Goal: Download file/media

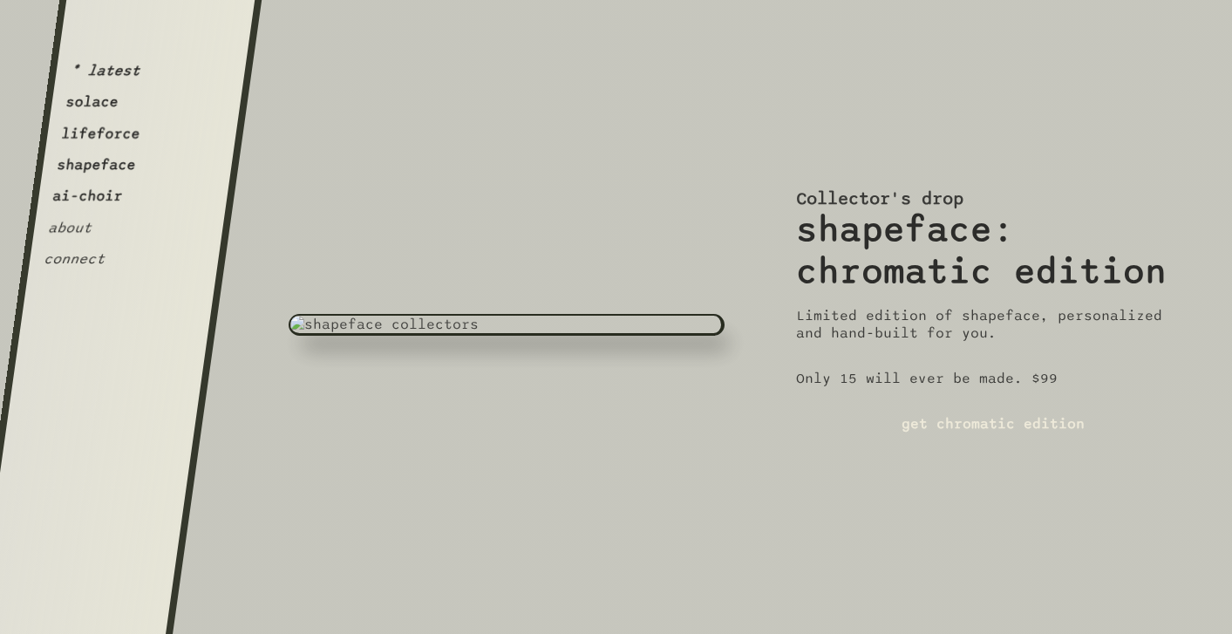
click at [89, 166] on button "shapeface" at bounding box center [96, 164] width 81 height 17
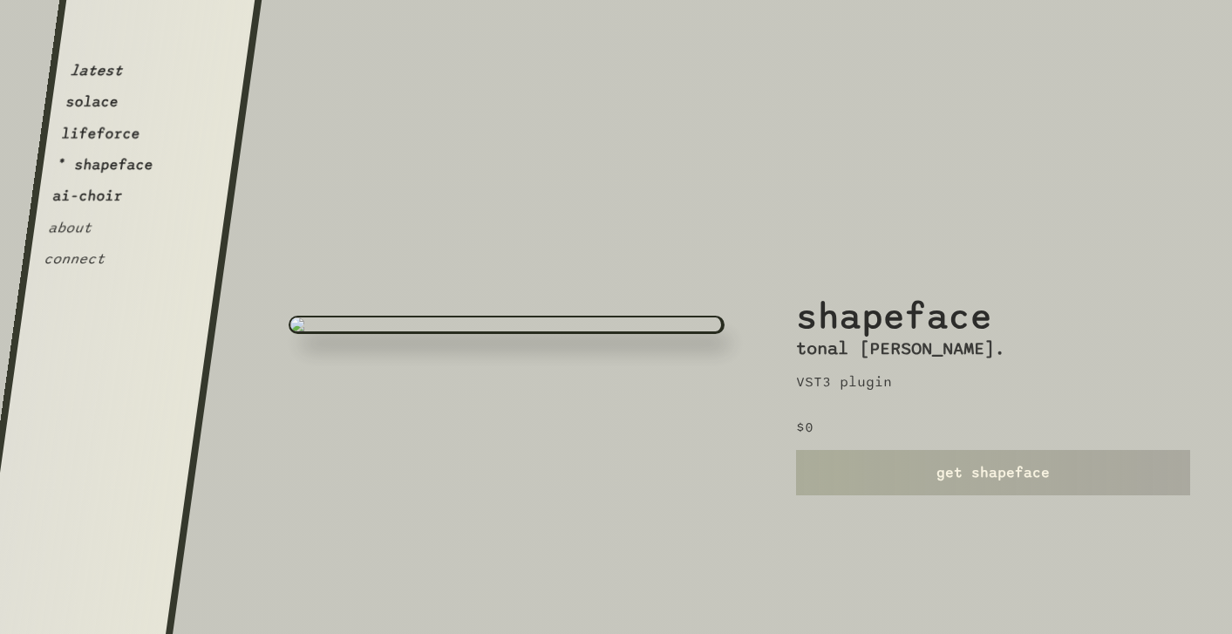
click at [866, 487] on link "get shapeface" at bounding box center [993, 472] width 394 height 45
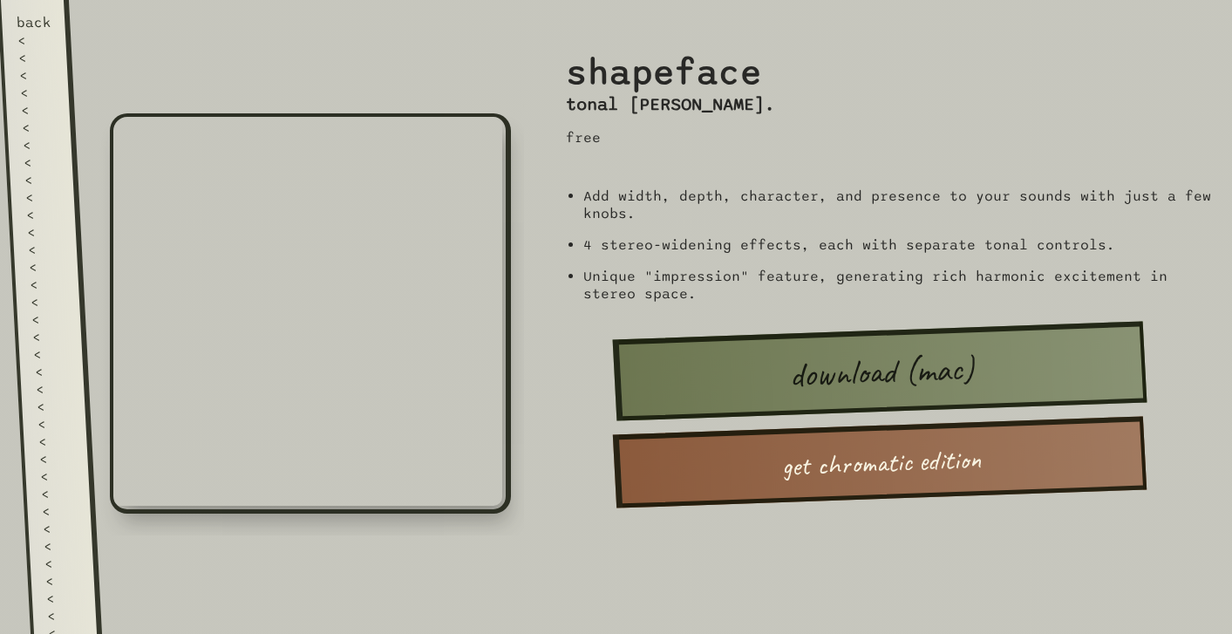
click at [10, 118] on link "back < < < < < < < < < < < < < < < < < < < < < < < < < < < < < < < < < < < < < …" at bounding box center [49, 317] width 105 height 634
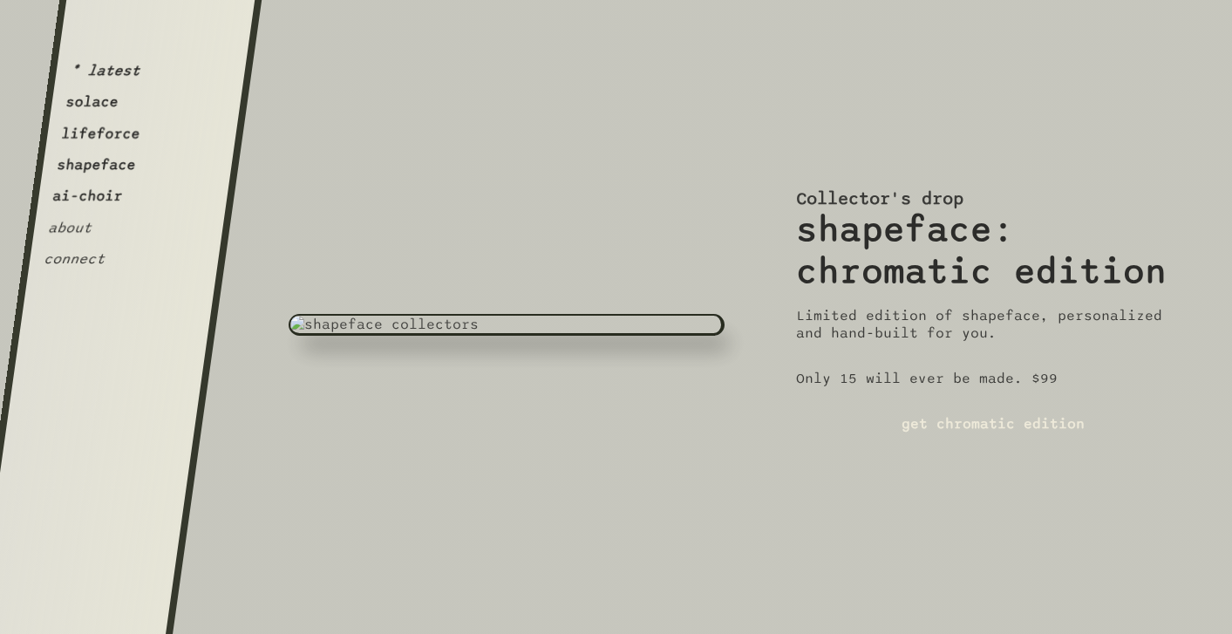
click at [96, 129] on button "lifeforce" at bounding box center [100, 133] width 81 height 17
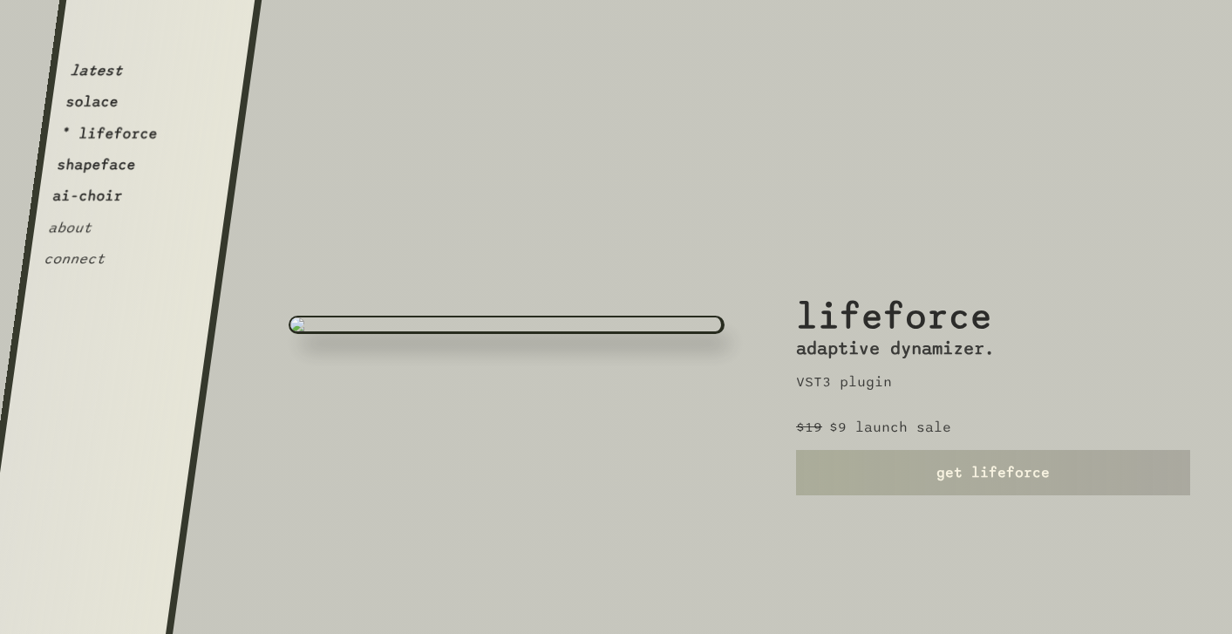
click at [928, 459] on link "get lifeforce" at bounding box center [993, 472] width 394 height 45
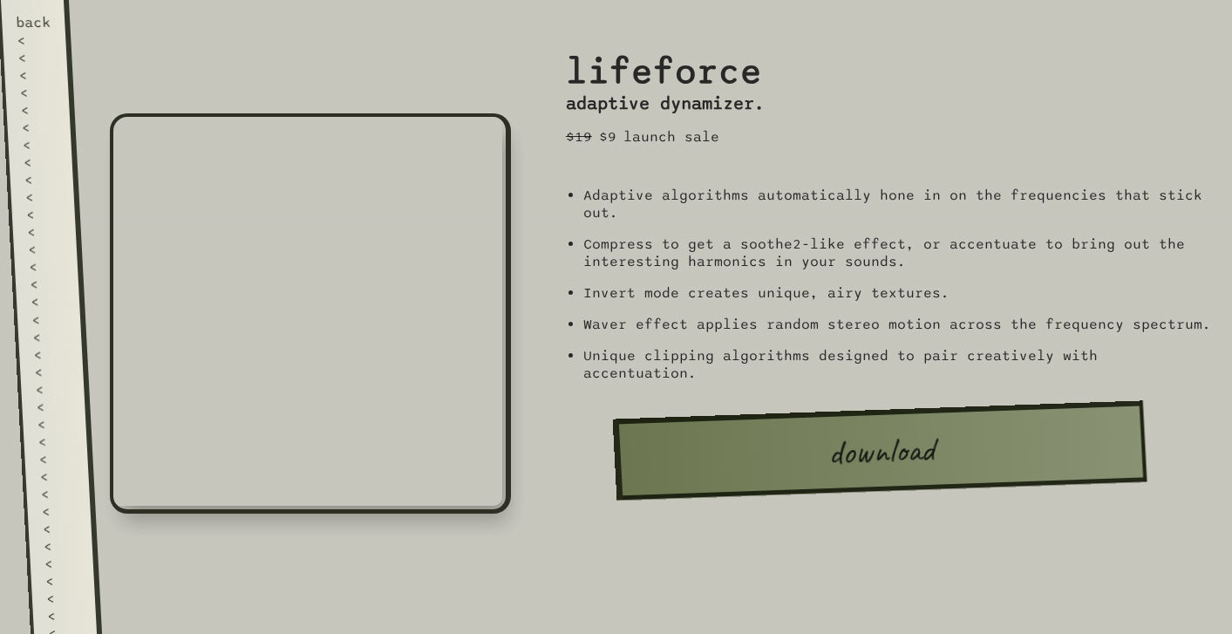
click at [34, 171] on div "<" at bounding box center [42, 179] width 36 height 17
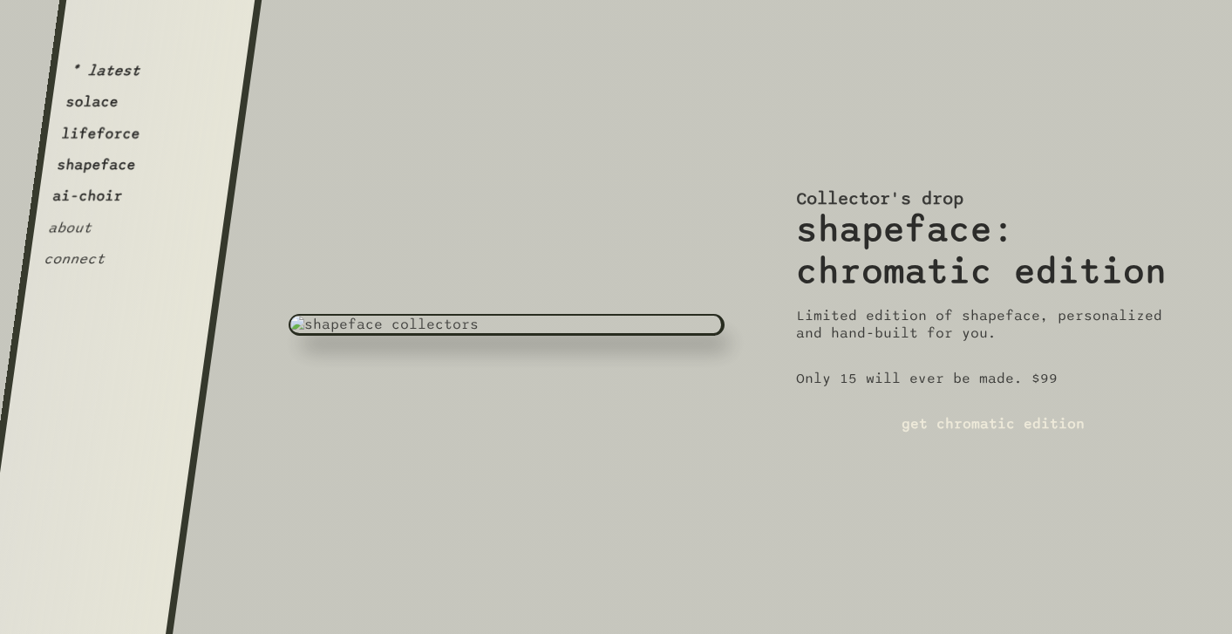
click at [112, 172] on button "shapeface" at bounding box center [96, 164] width 81 height 17
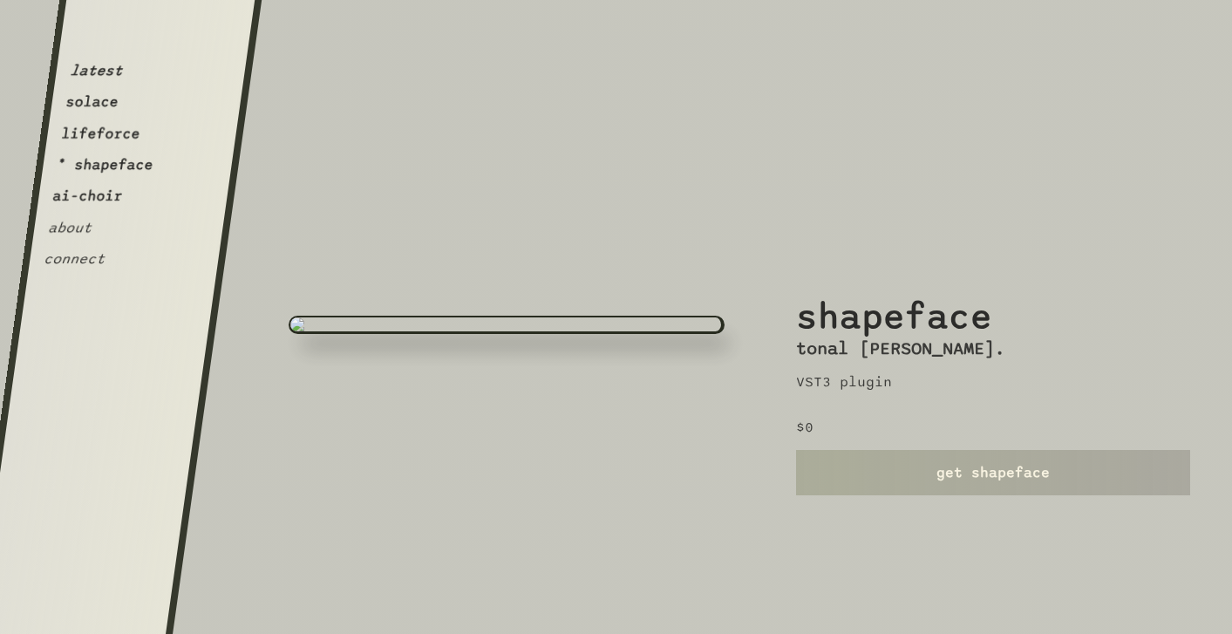
click at [892, 476] on link "get shapeface" at bounding box center [993, 472] width 394 height 45
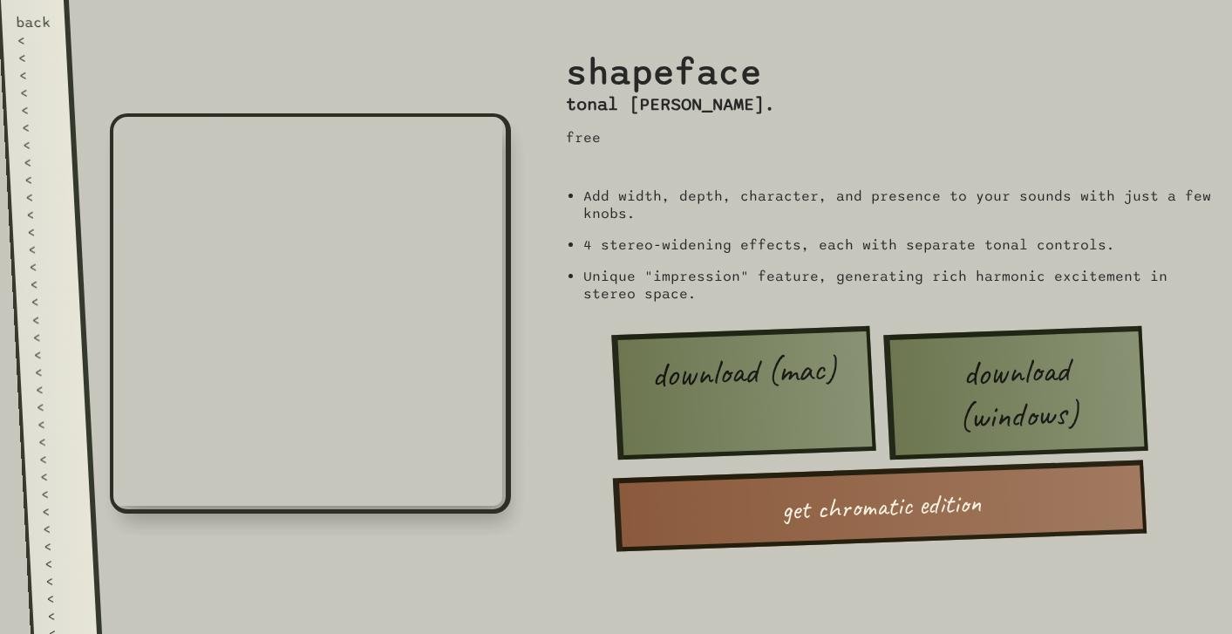
click at [938, 481] on link "get chromatic edition" at bounding box center [880, 506] width 535 height 92
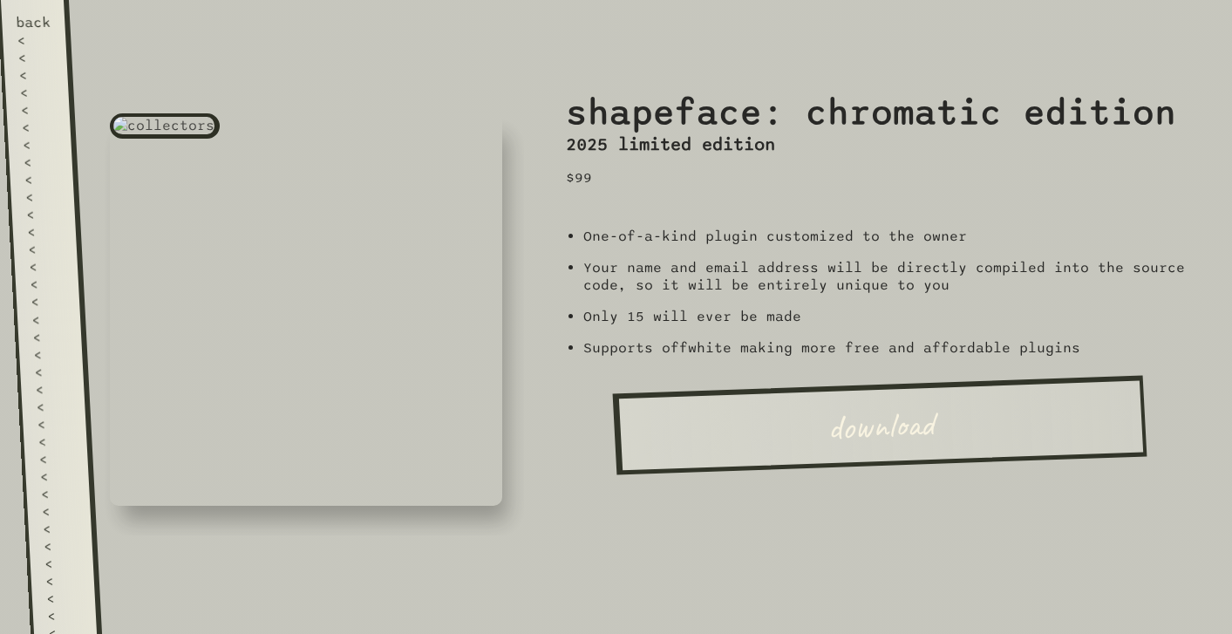
click at [32, 188] on div "<" at bounding box center [42, 196] width 36 height 17
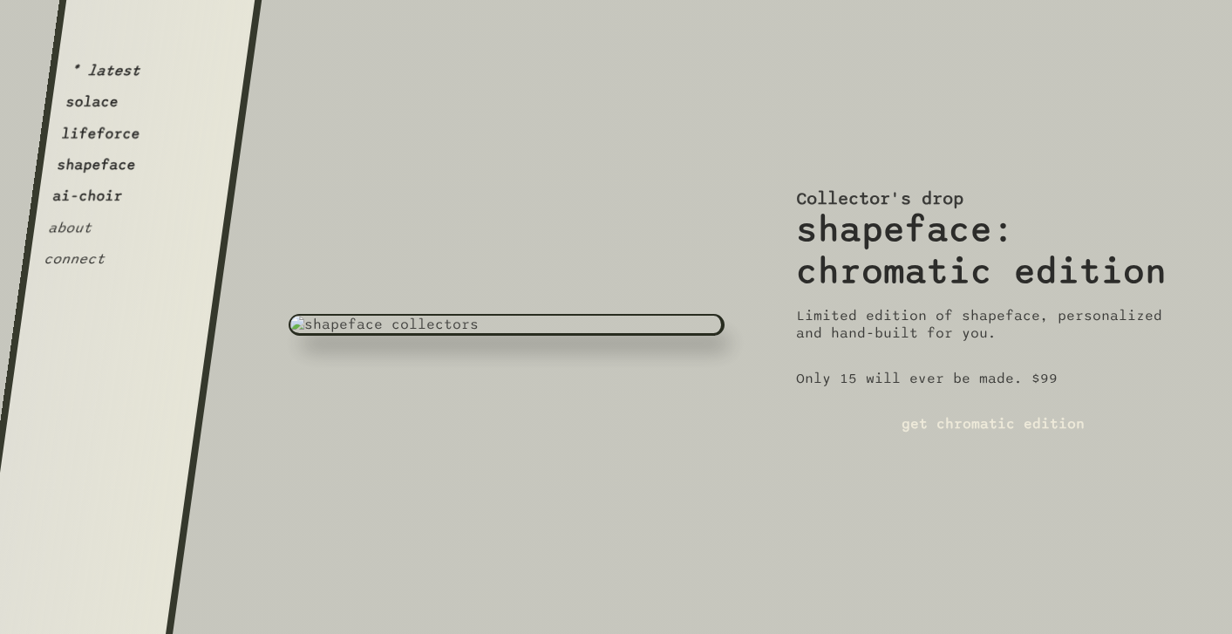
click at [100, 139] on button "lifeforce" at bounding box center [100, 133] width 81 height 17
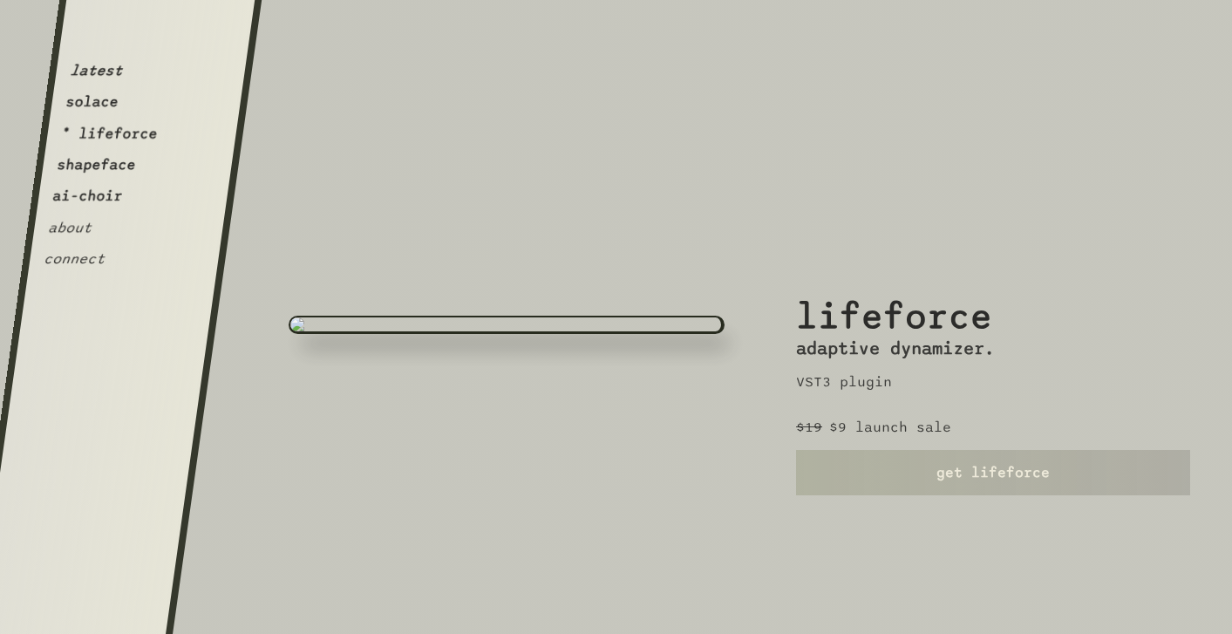
click at [96, 167] on button "shapeface" at bounding box center [96, 164] width 81 height 17
click at [99, 72] on button "latest" at bounding box center [96, 70] width 55 height 17
click at [935, 474] on link "get shapeface" at bounding box center [993, 472] width 394 height 45
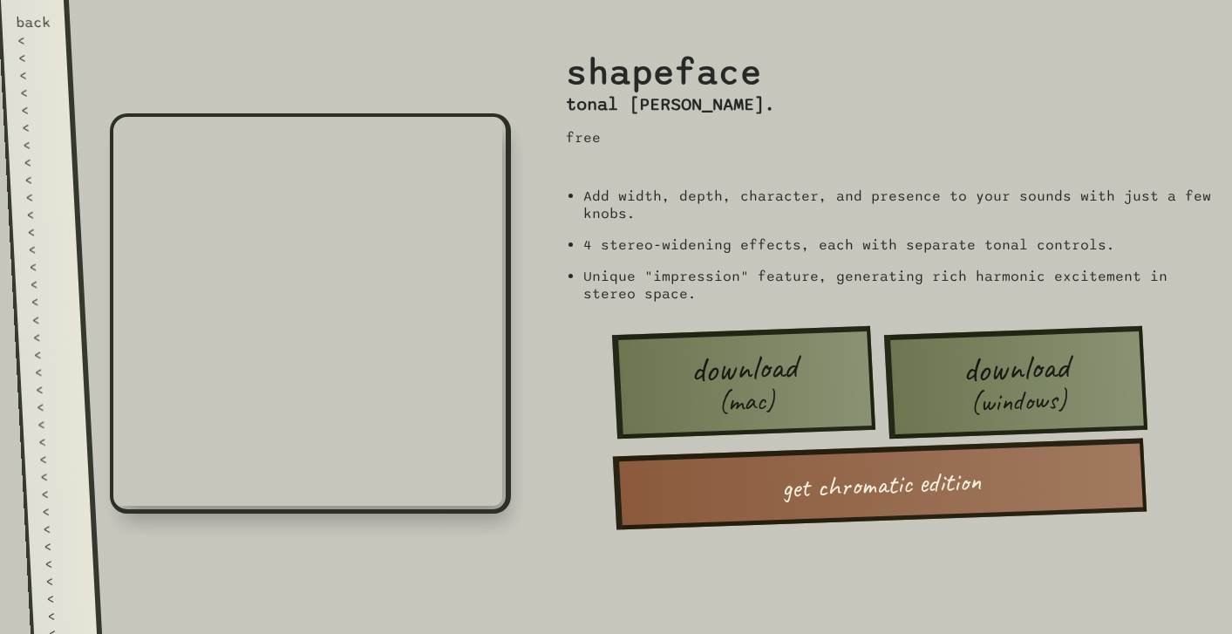
click at [971, 370] on span "download" at bounding box center [1016, 368] width 108 height 40
click at [730, 506] on link "get chromatic edition" at bounding box center [880, 485] width 535 height 92
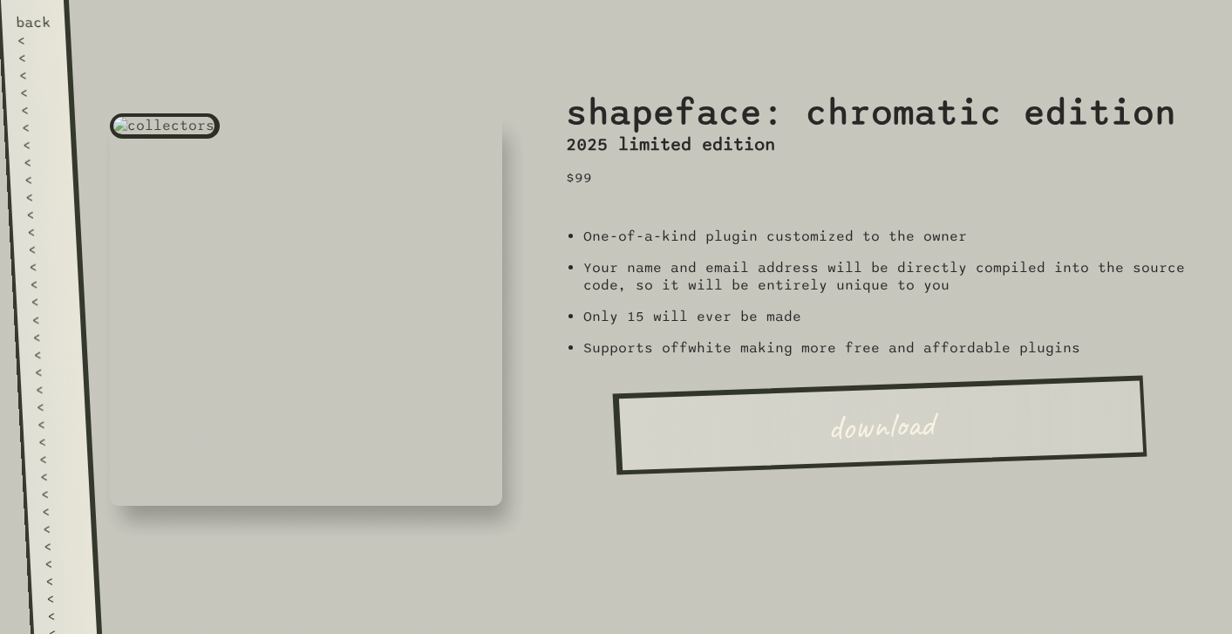
click at [69, 197] on link "back < < < < < < < < < < < < < < < < < < < < < < < < < < < < < < < < < < < < < …" at bounding box center [49, 317] width 105 height 634
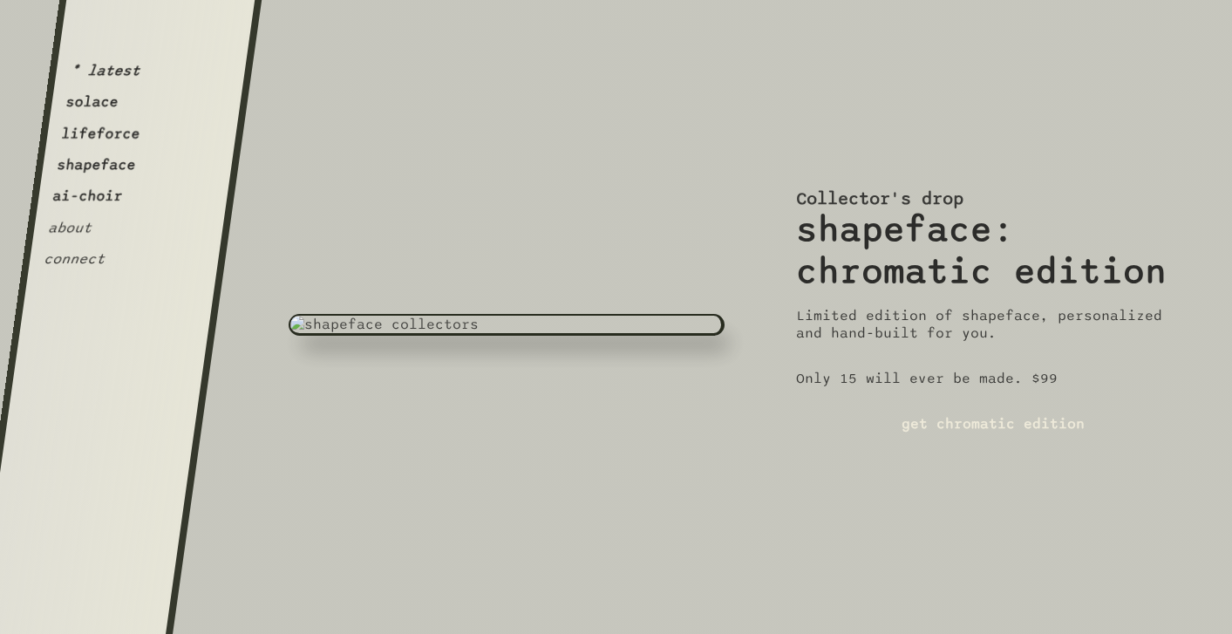
click at [99, 172] on button "shapeface" at bounding box center [96, 164] width 81 height 17
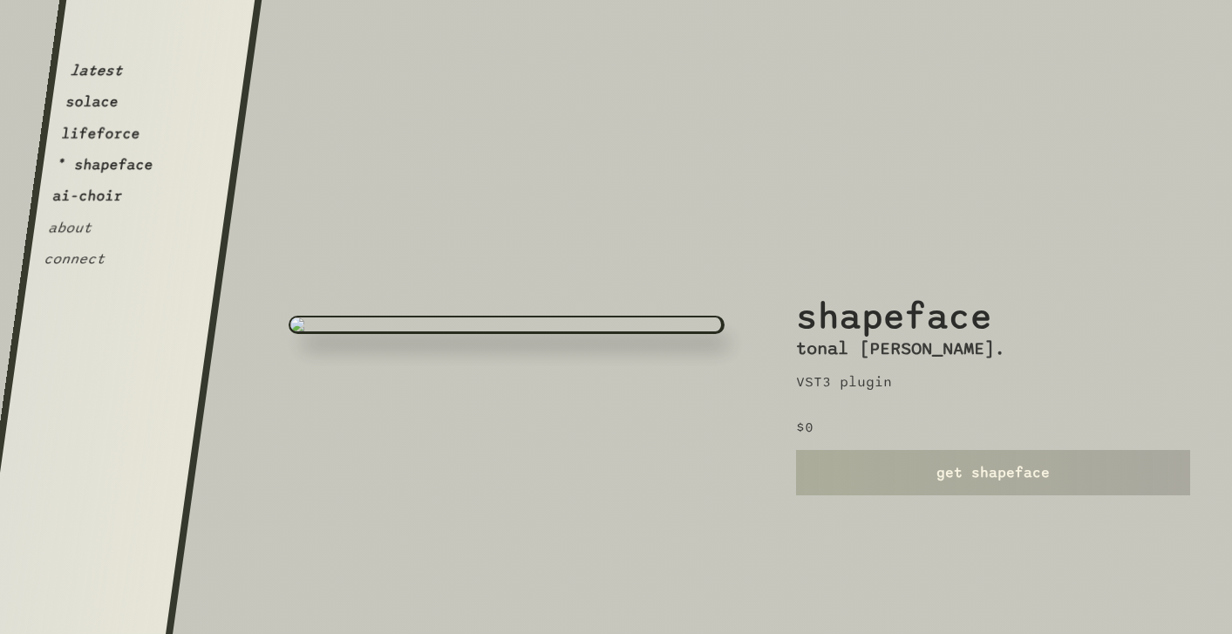
click at [897, 461] on link "get shapeface" at bounding box center [993, 472] width 394 height 45
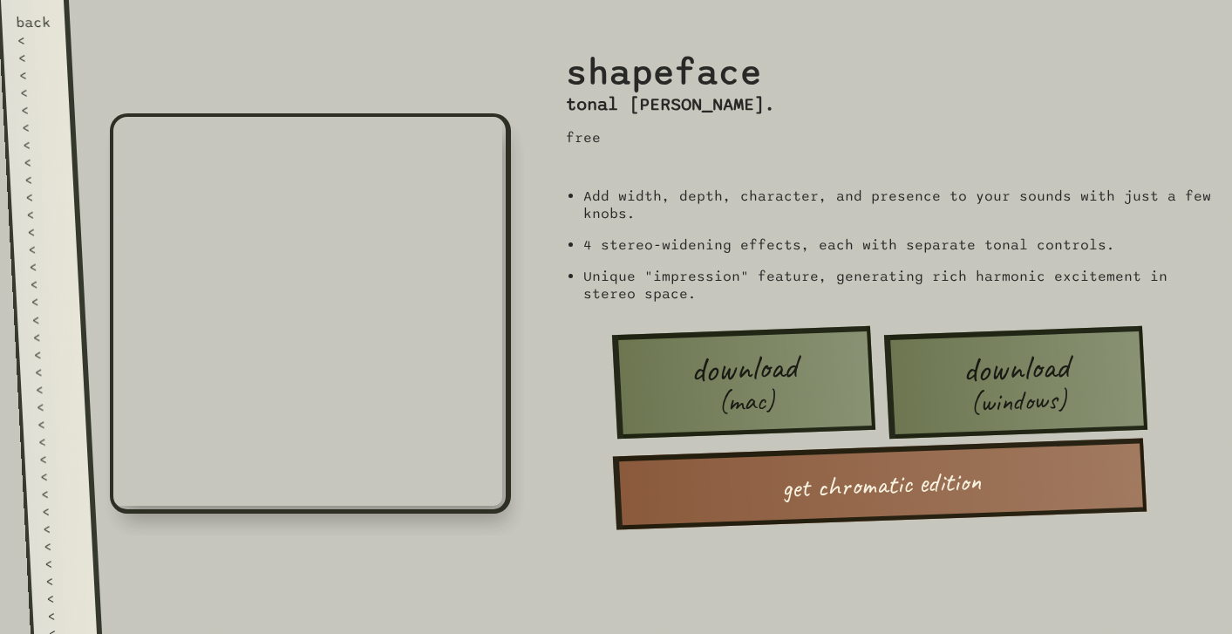
click at [29, 145] on div "<" at bounding box center [40, 144] width 36 height 17
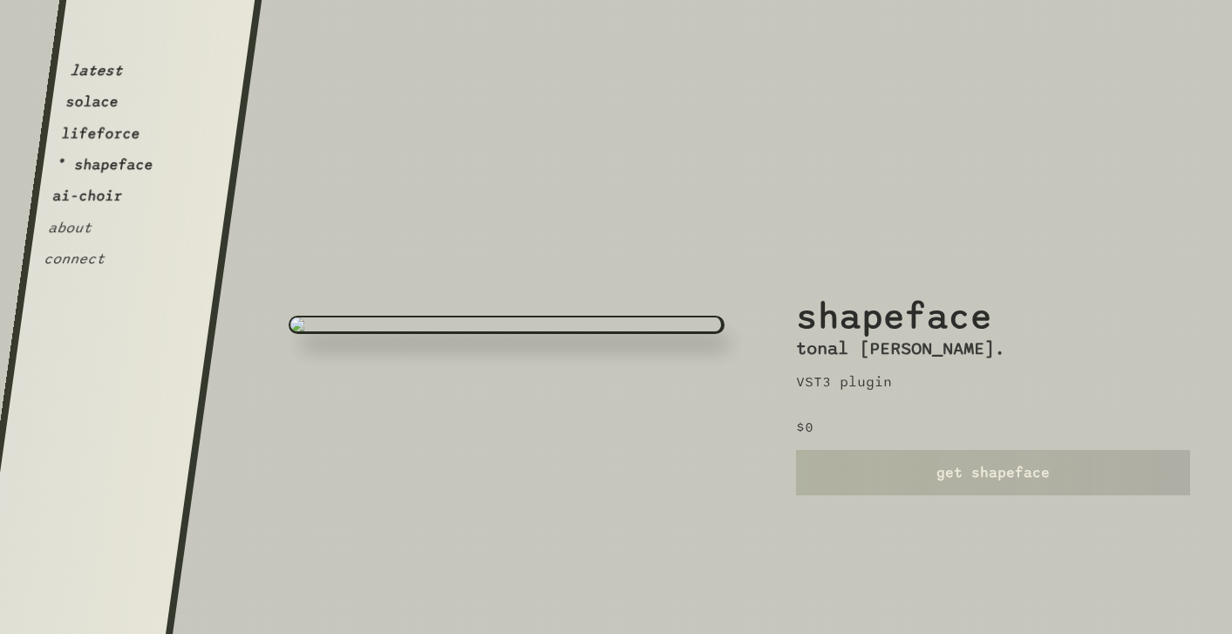
click at [95, 79] on button "latest" at bounding box center [96, 70] width 55 height 17
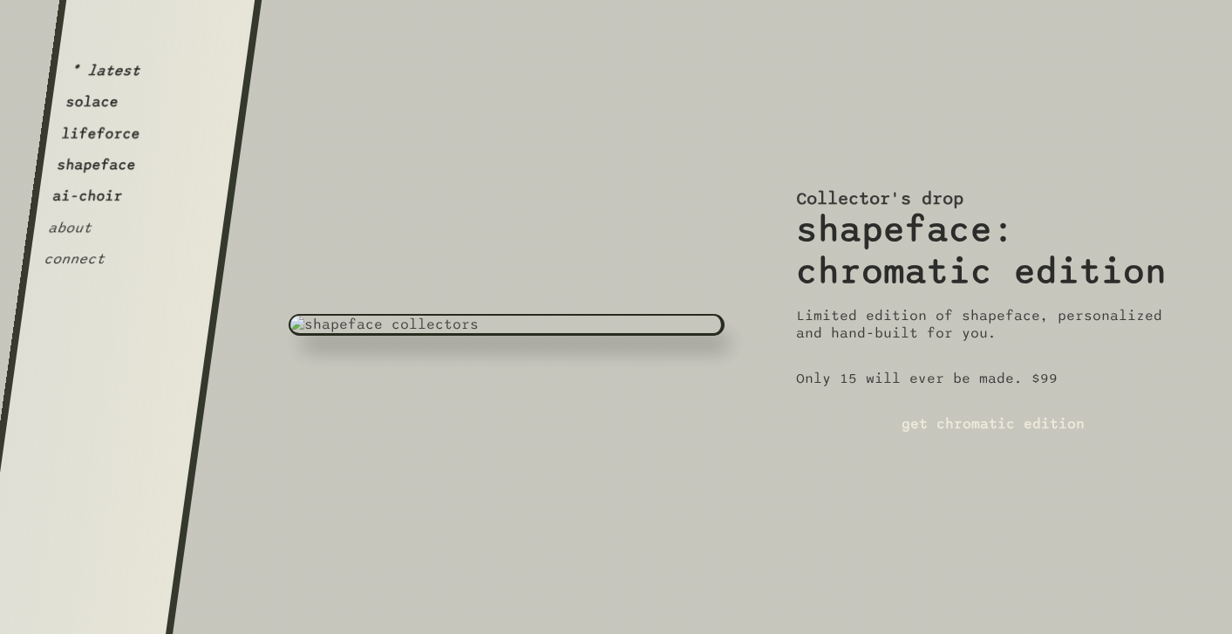
click at [102, 169] on button "shapeface" at bounding box center [96, 164] width 81 height 17
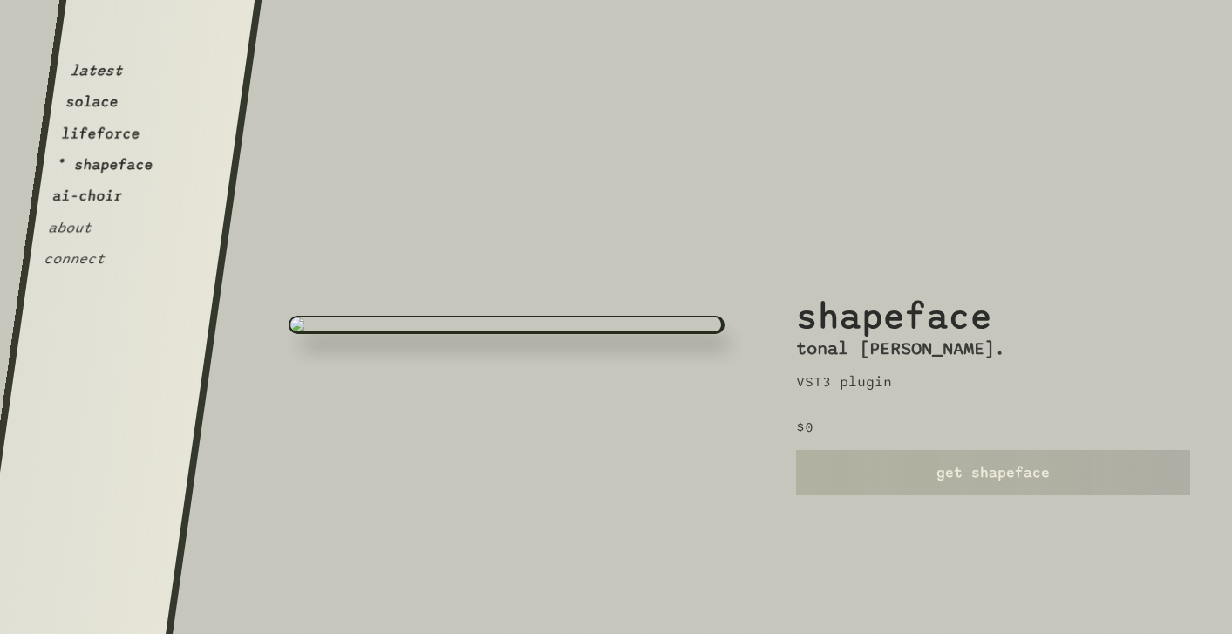
click at [113, 76] on button "latest" at bounding box center [96, 70] width 55 height 17
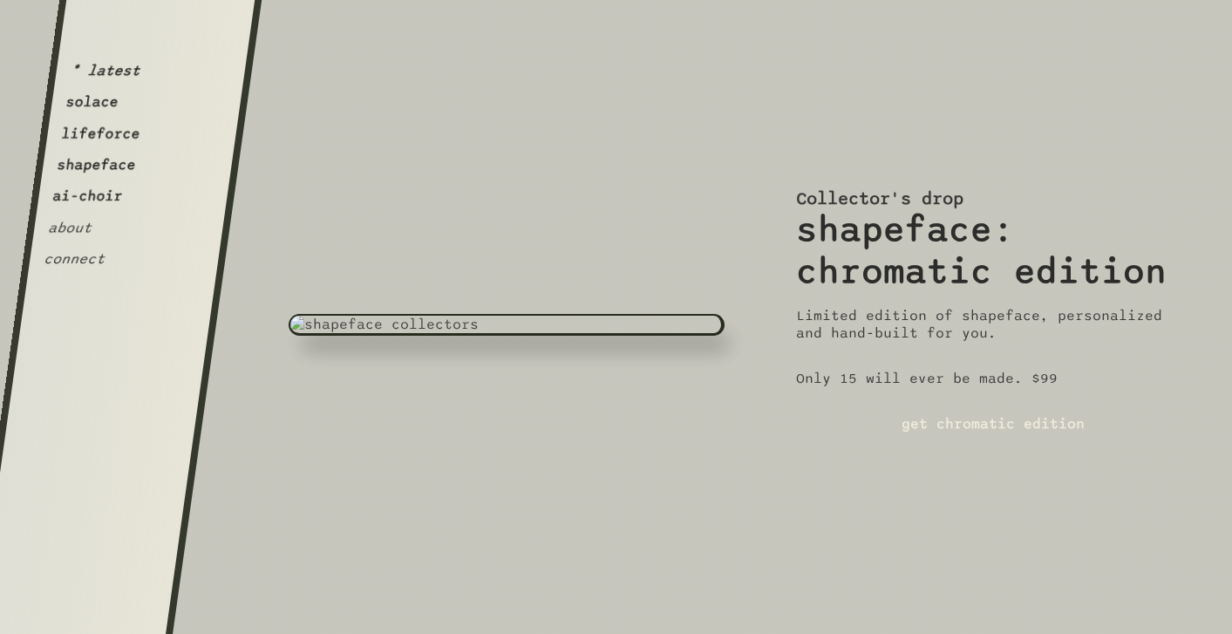
click at [114, 167] on button "shapeface" at bounding box center [96, 164] width 81 height 17
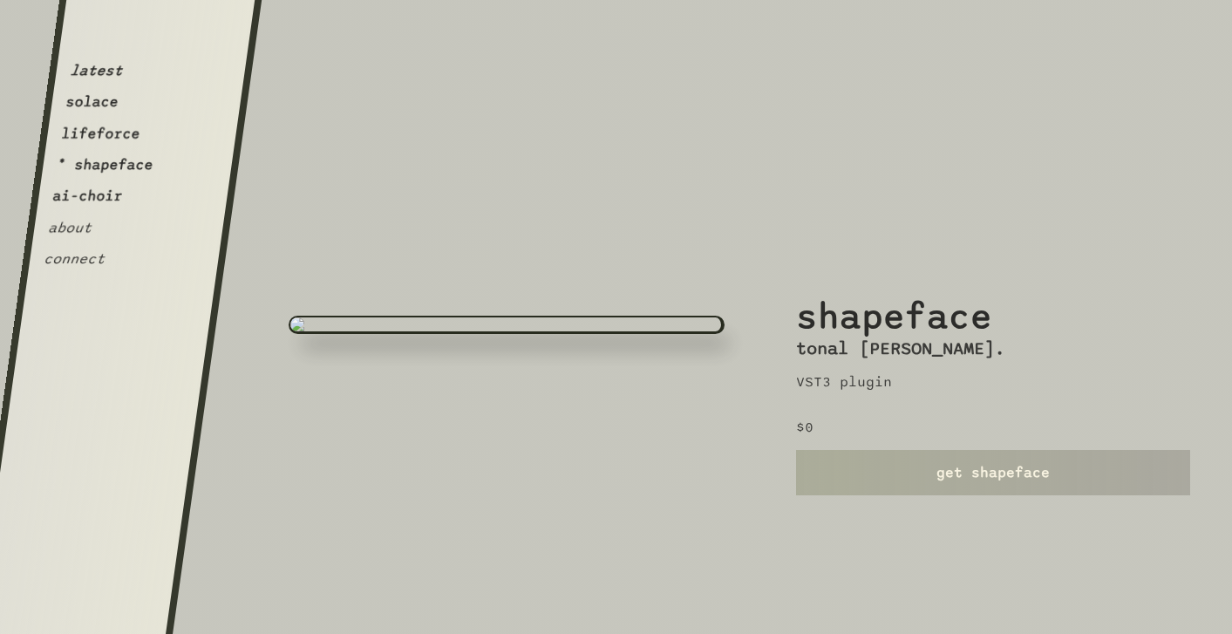
click at [1018, 476] on link "get shapeface" at bounding box center [993, 472] width 394 height 45
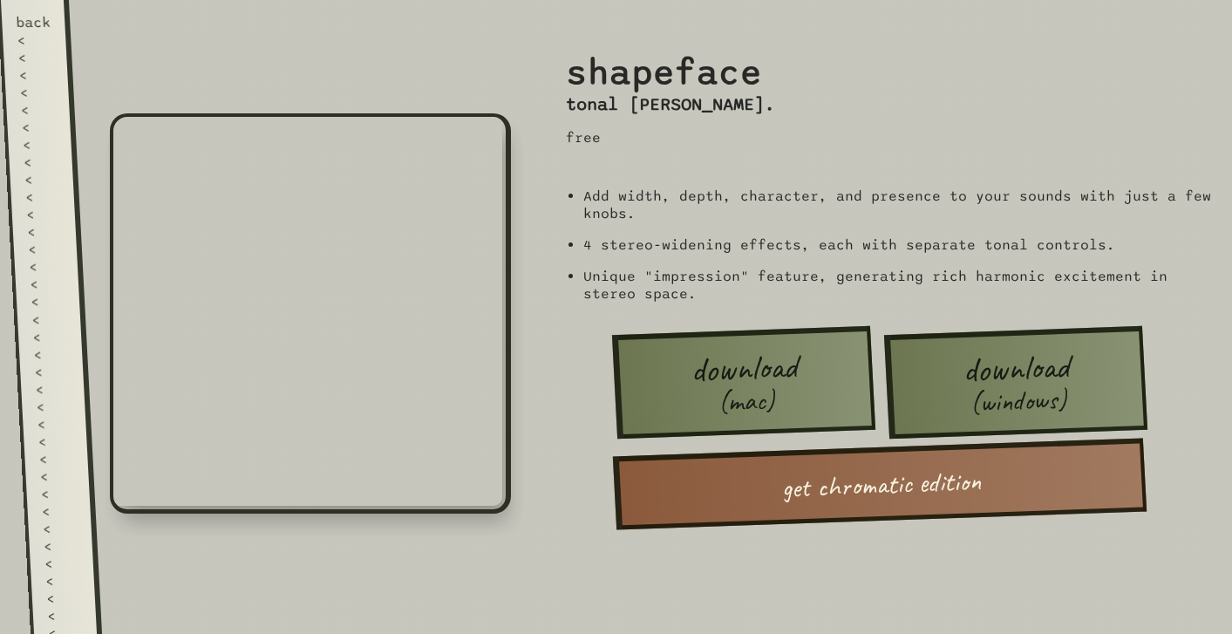
click at [42, 241] on div "<" at bounding box center [45, 249] width 36 height 17
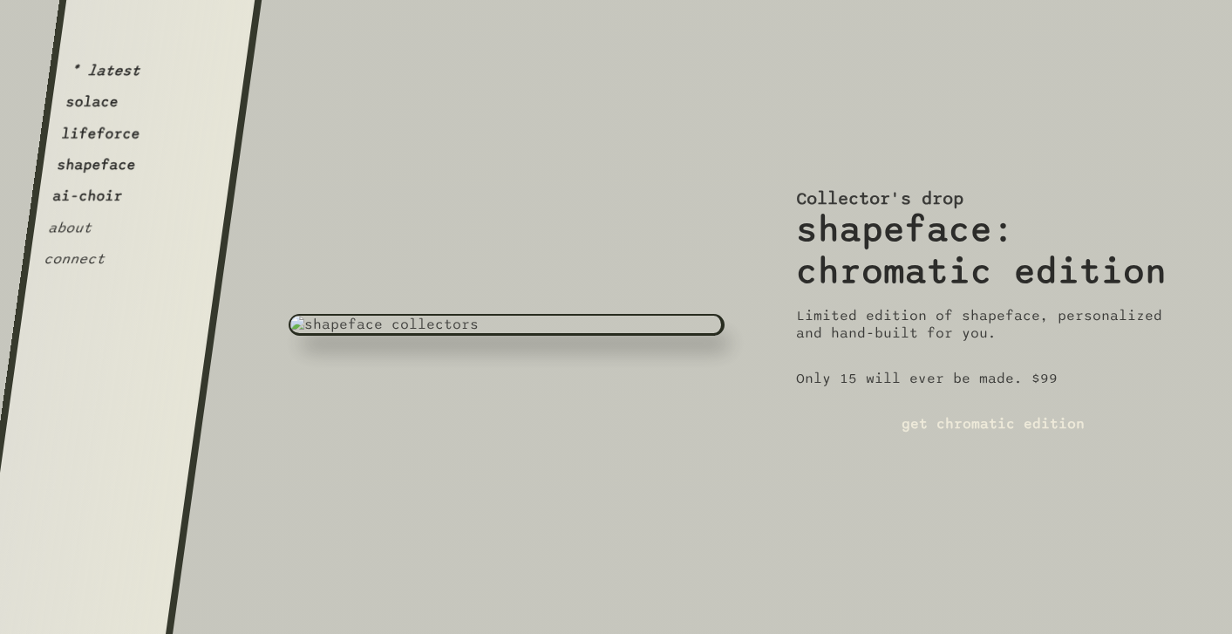
click at [114, 177] on div "* latest solace lifeforce shapeface ai-choir about connect" at bounding box center [100, 141] width 114 height 254
click at [118, 161] on button "shapeface" at bounding box center [96, 164] width 81 height 17
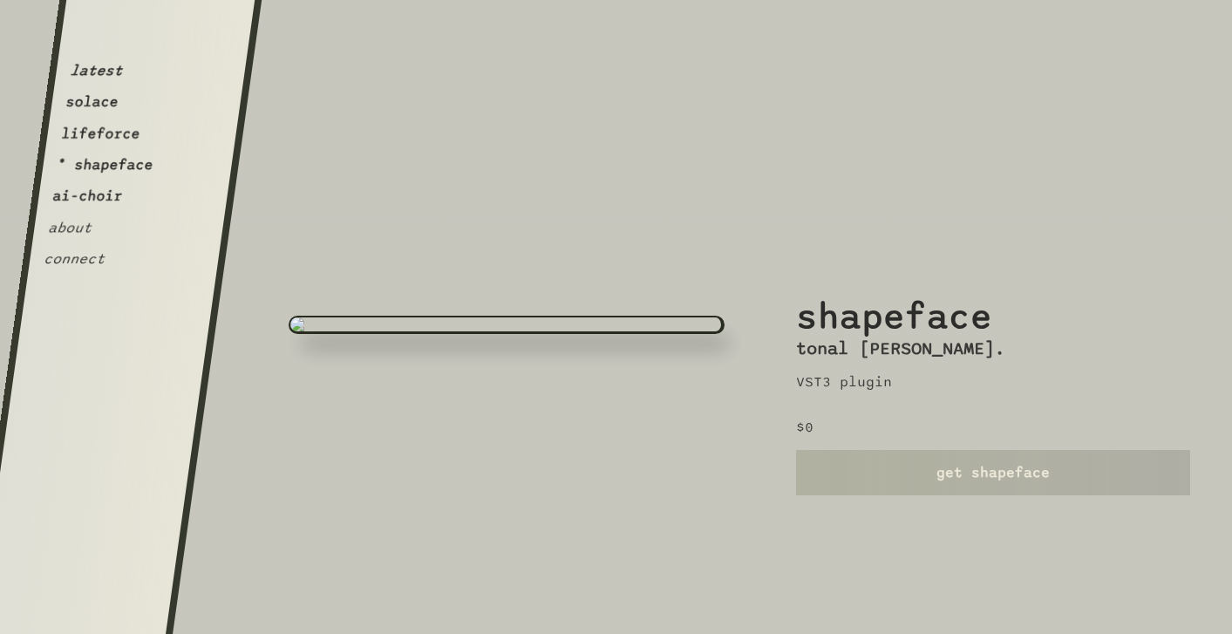
click at [106, 78] on button "latest" at bounding box center [96, 70] width 55 height 17
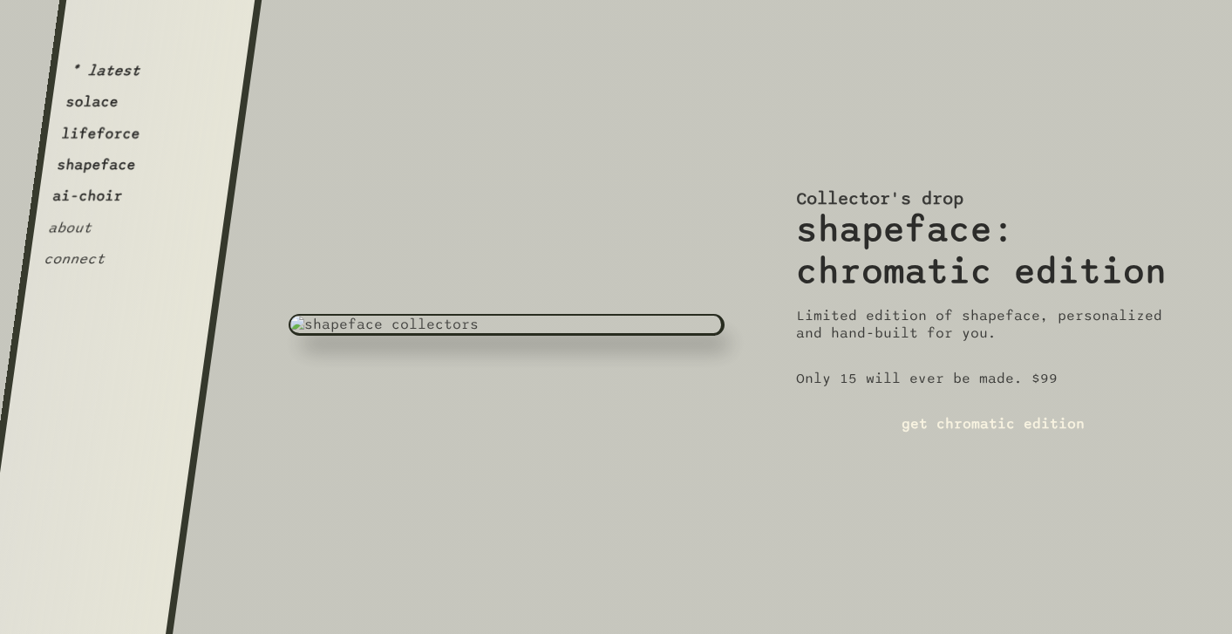
click at [924, 423] on link "get chromatic edition" at bounding box center [993, 423] width 394 height 45
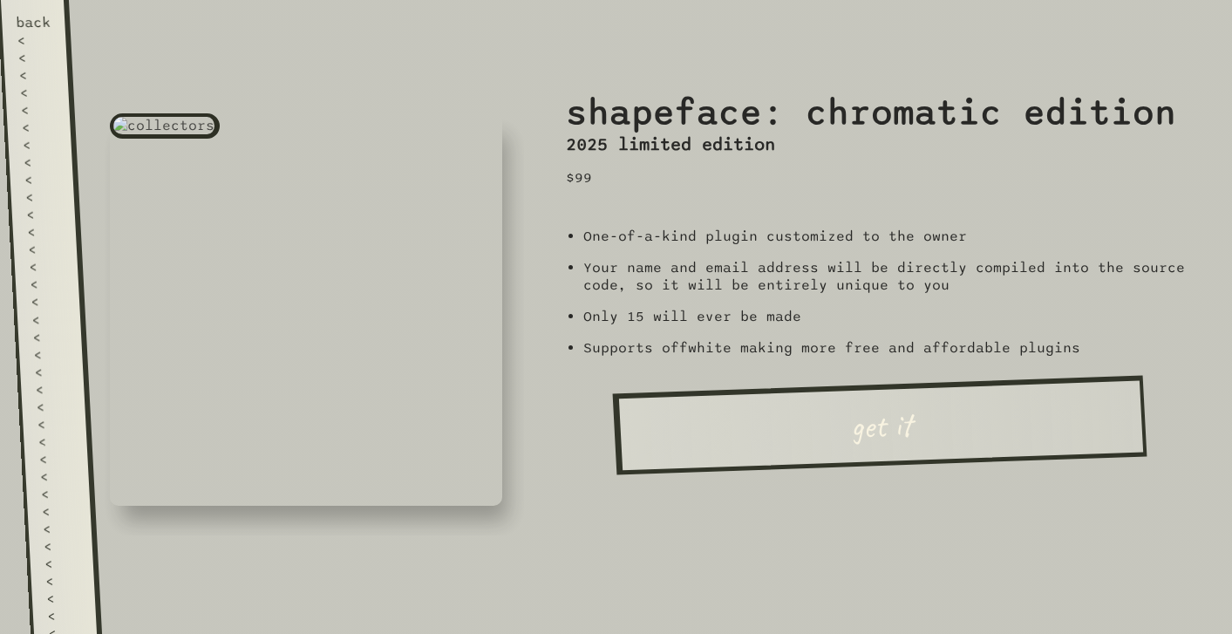
click at [44, 328] on div "<" at bounding box center [50, 336] width 36 height 17
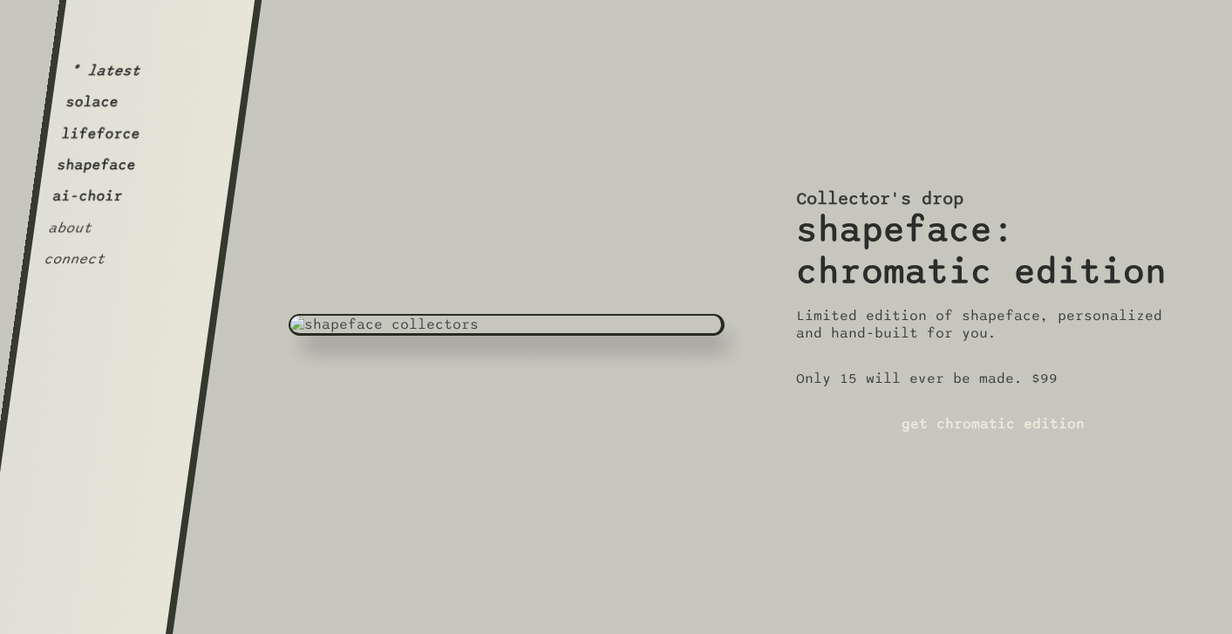
click at [113, 161] on button "shapeface" at bounding box center [96, 164] width 81 height 17
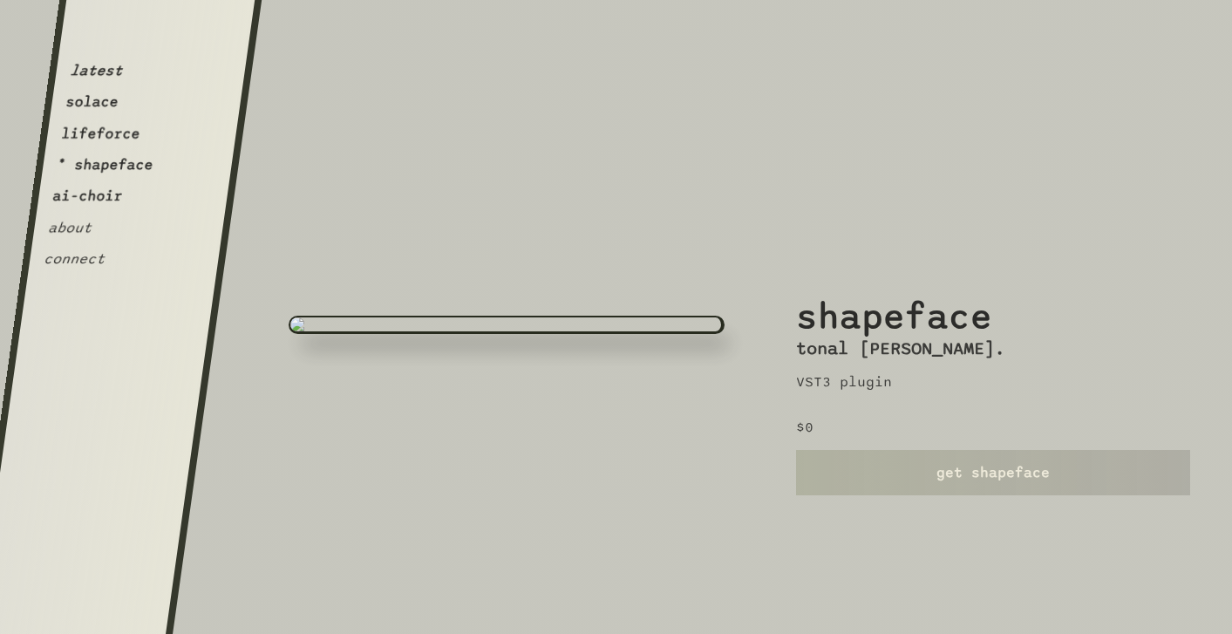
click at [882, 510] on div "shapeface tonal widener. VST3 plugin $0 get shapeface" at bounding box center [993, 317] width 394 height 634
click at [891, 465] on link "get shapeface" at bounding box center [993, 472] width 394 height 45
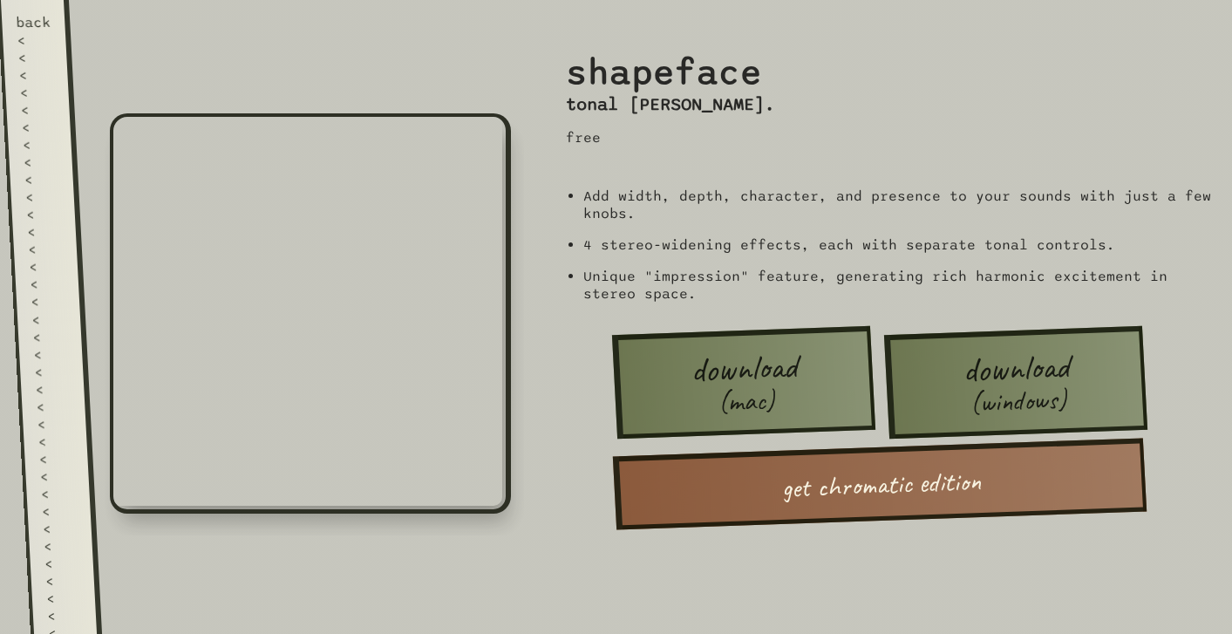
click at [1207, 477] on div "download (mac) download (windows) get chromatic edition" at bounding box center [880, 426] width 663 height 191
